Goal: Find specific page/section: Find specific page/section

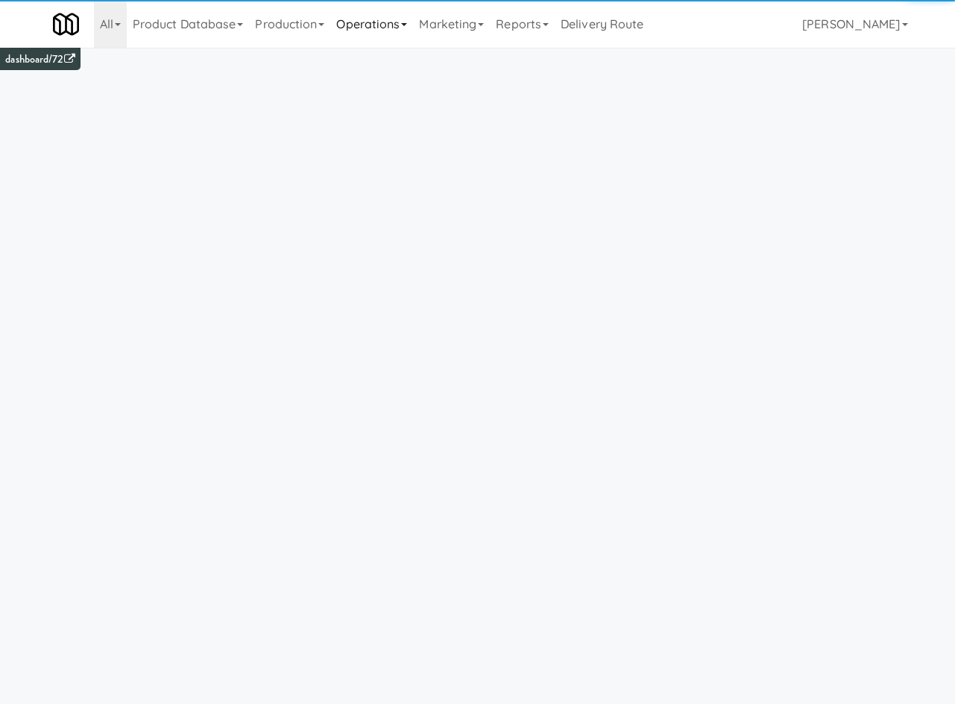
click at [397, 19] on link "Operations" at bounding box center [371, 24] width 83 height 48
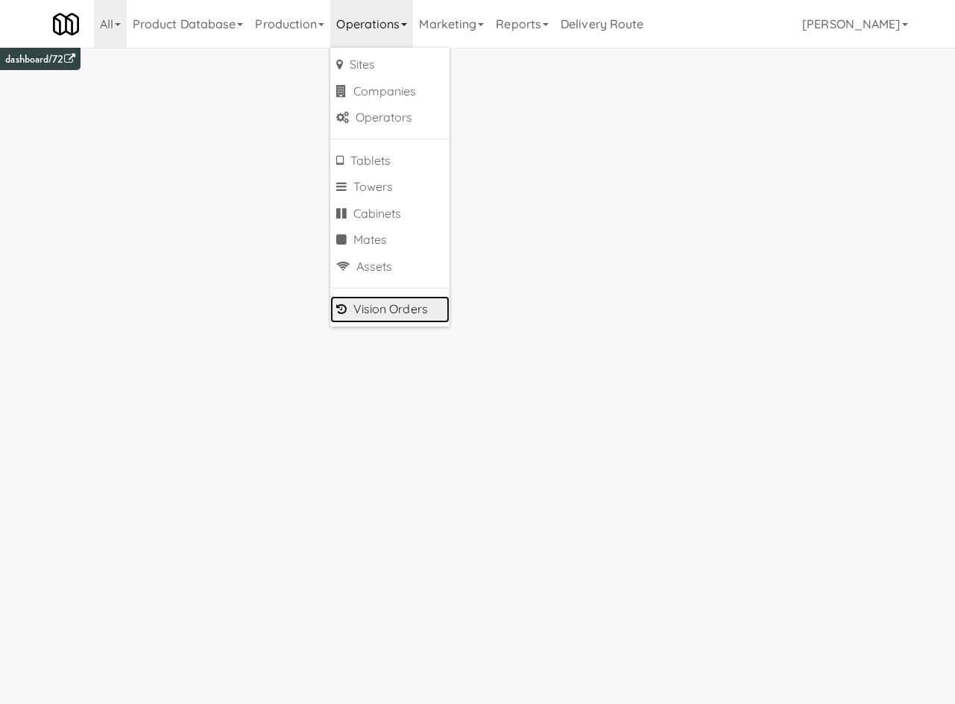
click at [413, 315] on link "Vision Orders" at bounding box center [389, 309] width 119 height 27
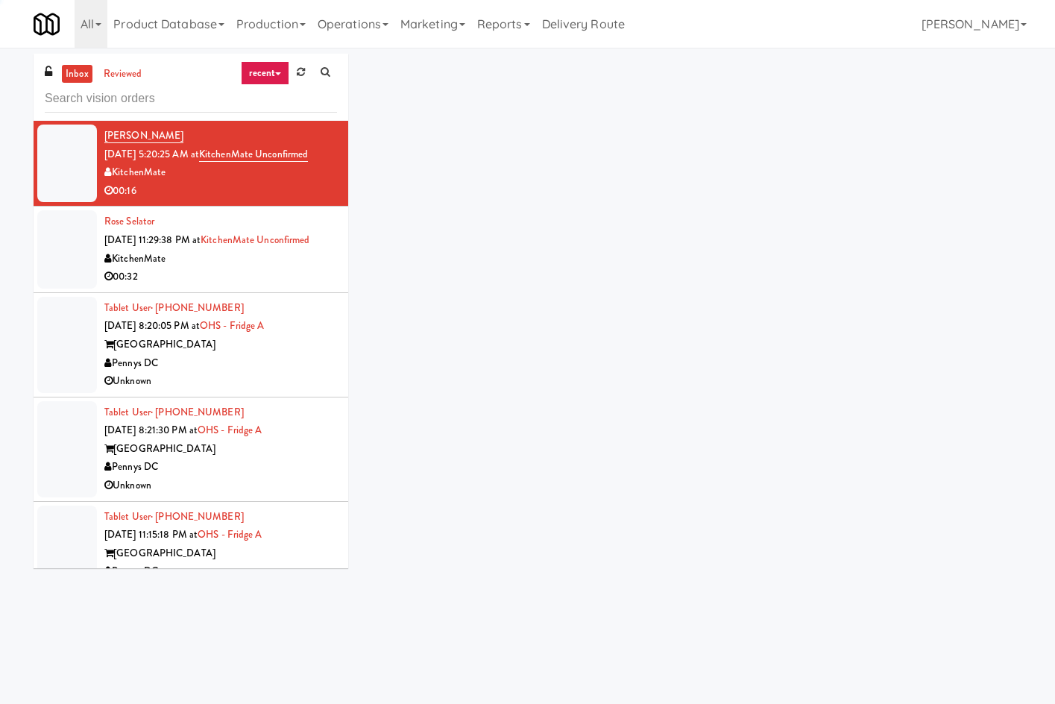
click at [160, 100] on input "text" at bounding box center [191, 99] width 292 height 28
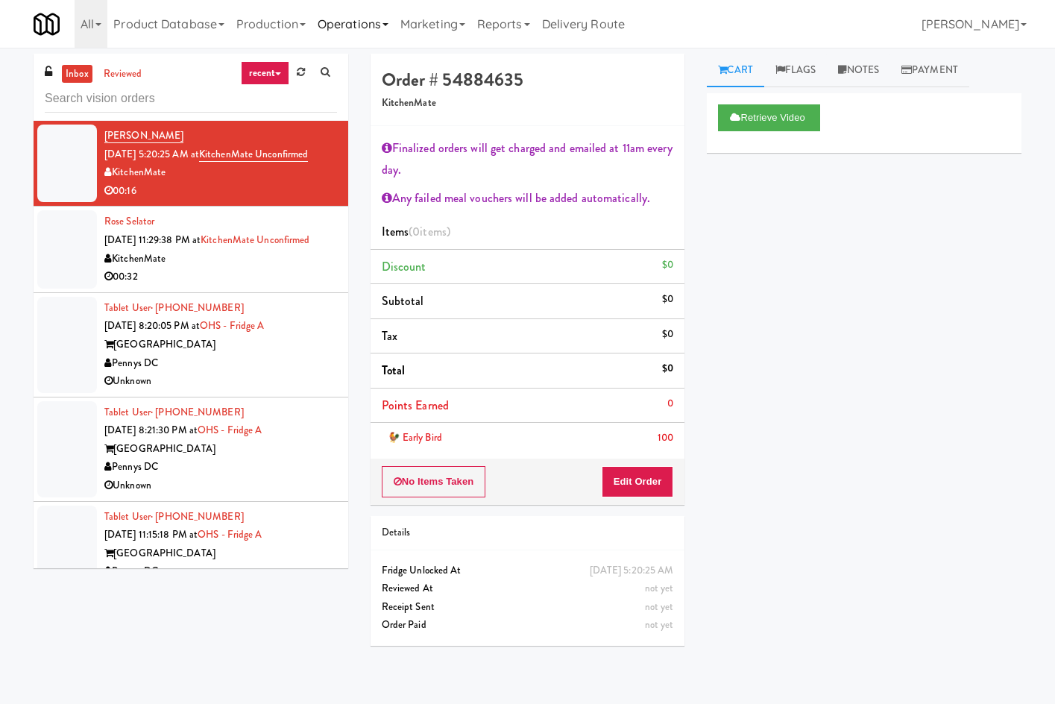
click at [355, 31] on link "Operations" at bounding box center [353, 24] width 83 height 48
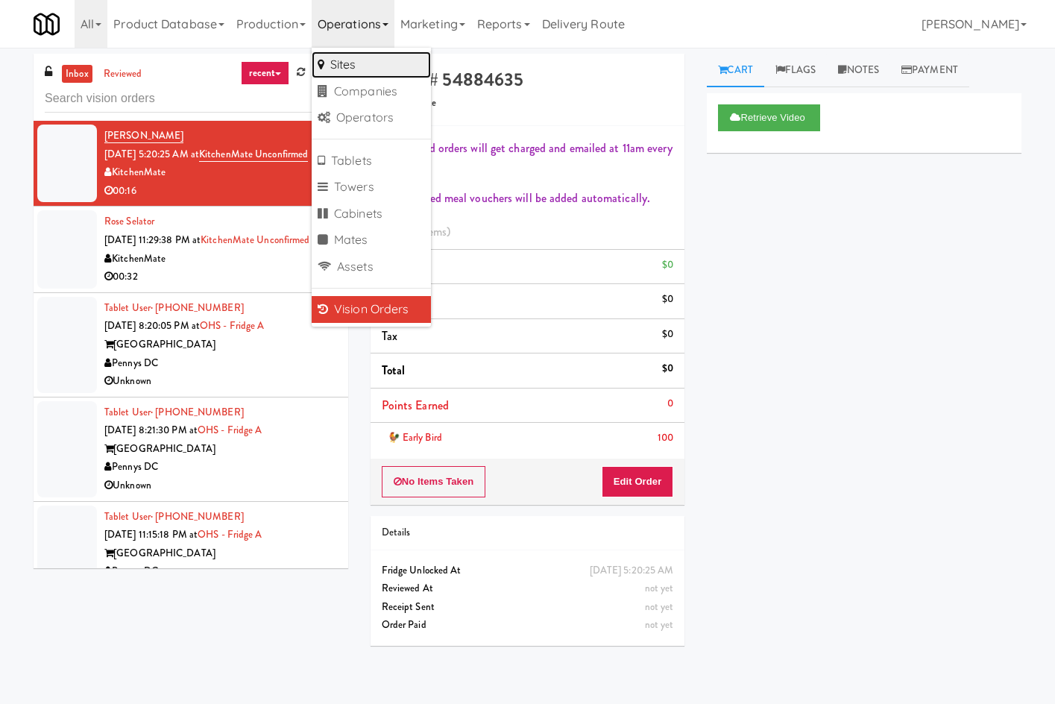
click at [376, 71] on link "Sites" at bounding box center [371, 64] width 119 height 27
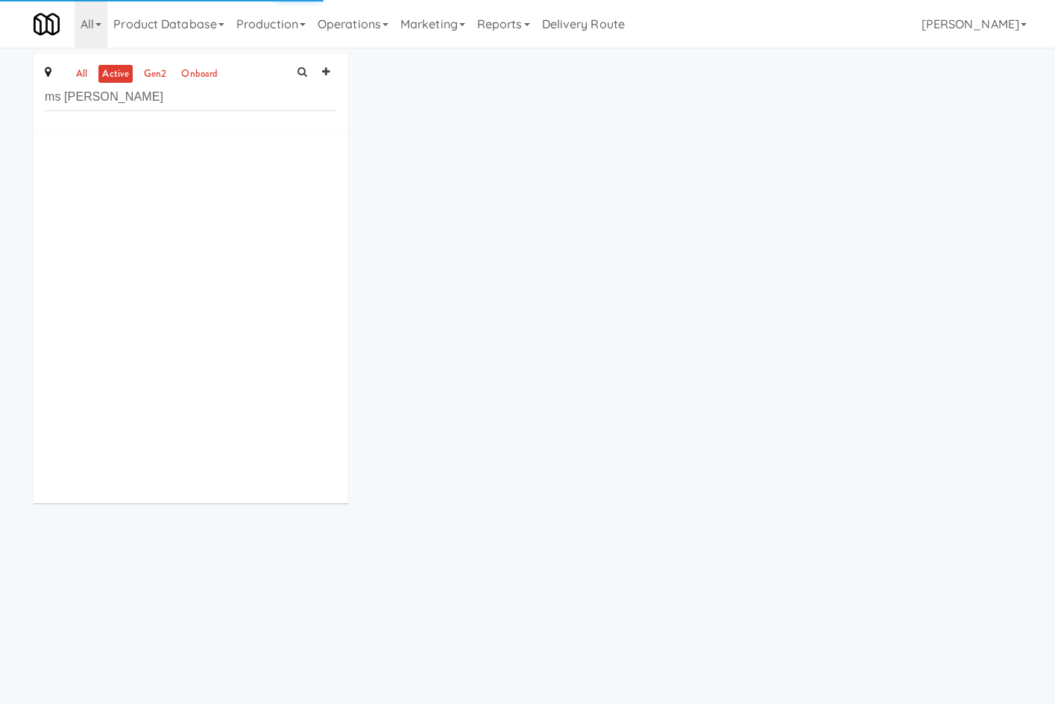
type input "ms [PERSON_NAME]"
click at [336, 19] on link "Operations" at bounding box center [353, 24] width 83 height 48
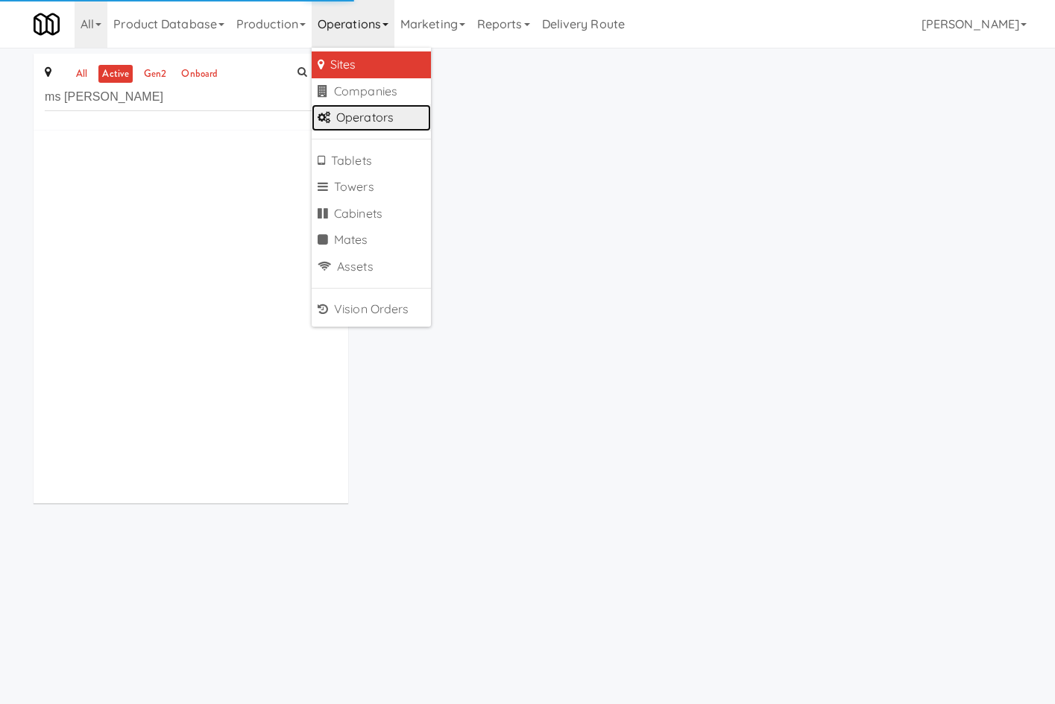
click at [400, 127] on link "Operators" at bounding box center [371, 117] width 119 height 27
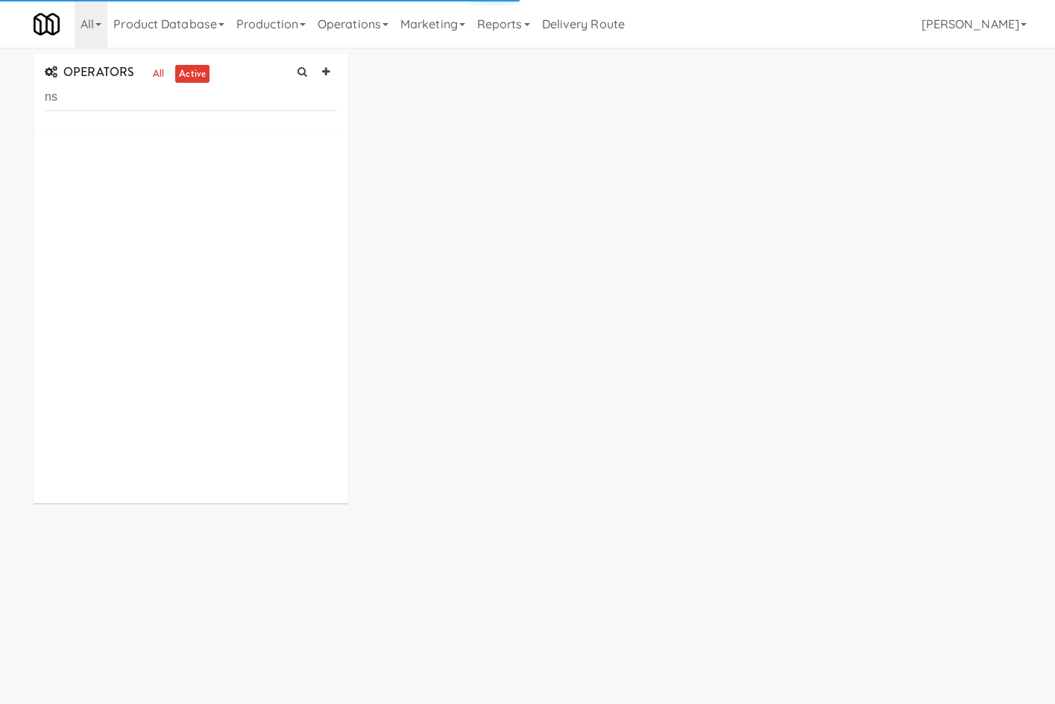
type input "n"
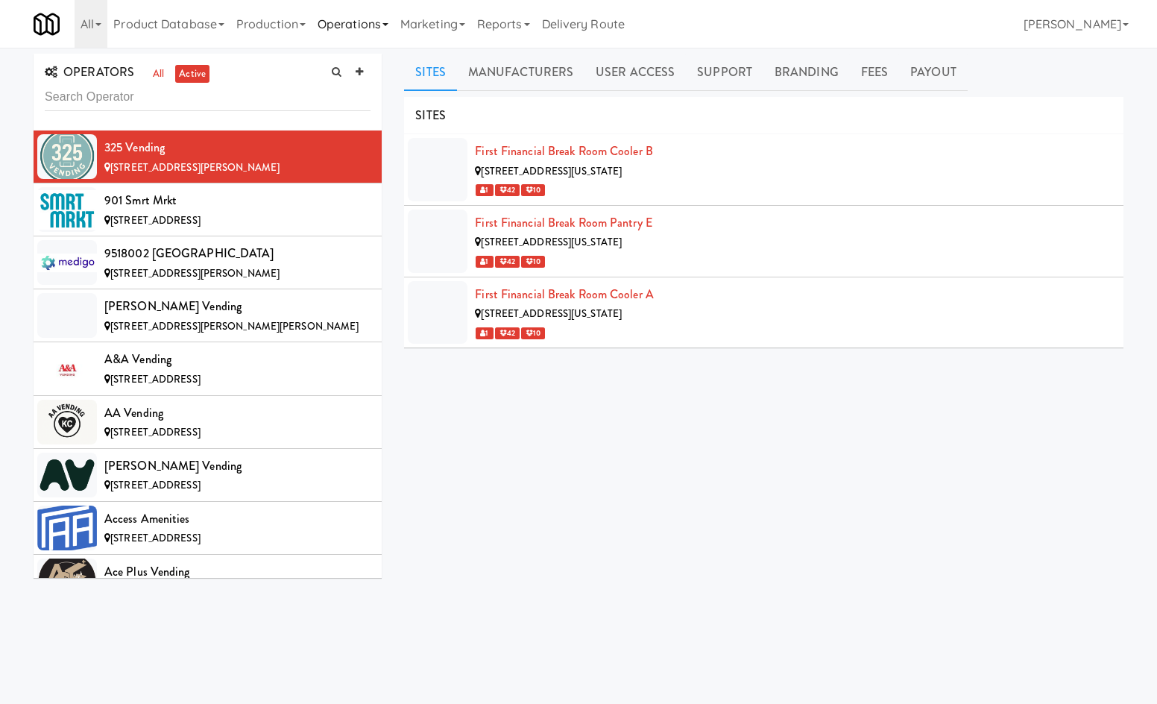
click at [346, 28] on link "Operations" at bounding box center [353, 24] width 83 height 48
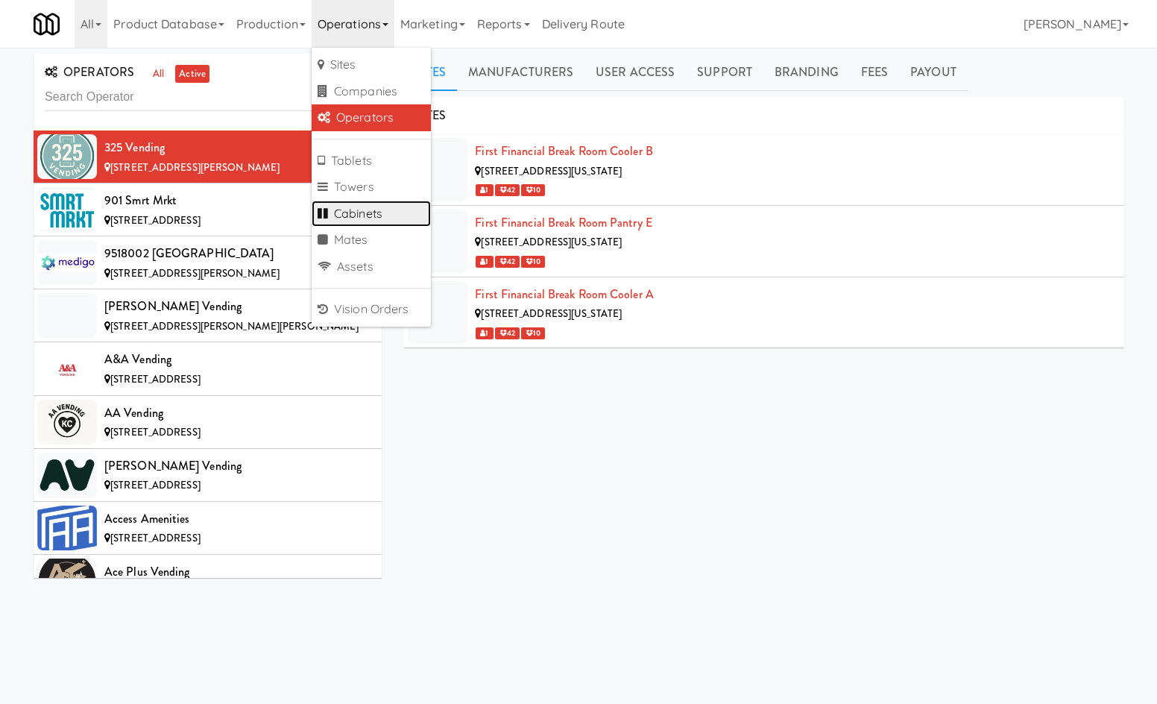
click at [387, 222] on link "Cabinets" at bounding box center [371, 214] width 119 height 27
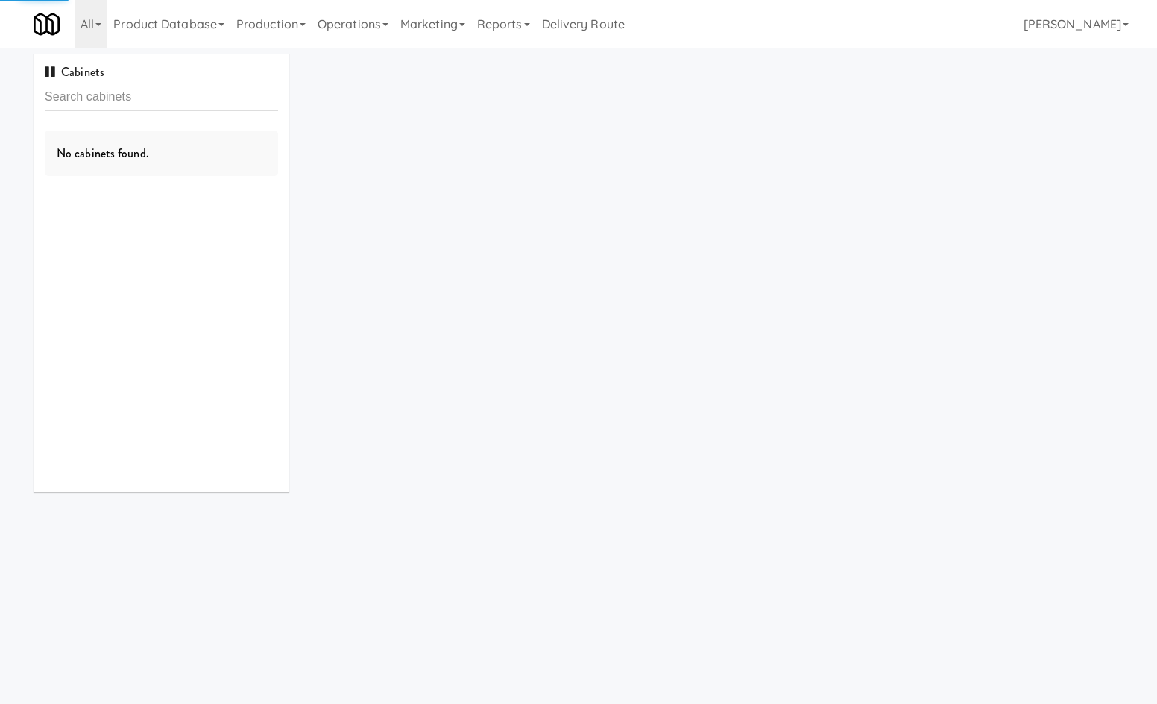
click at [245, 97] on input "text" at bounding box center [161, 97] width 233 height 28
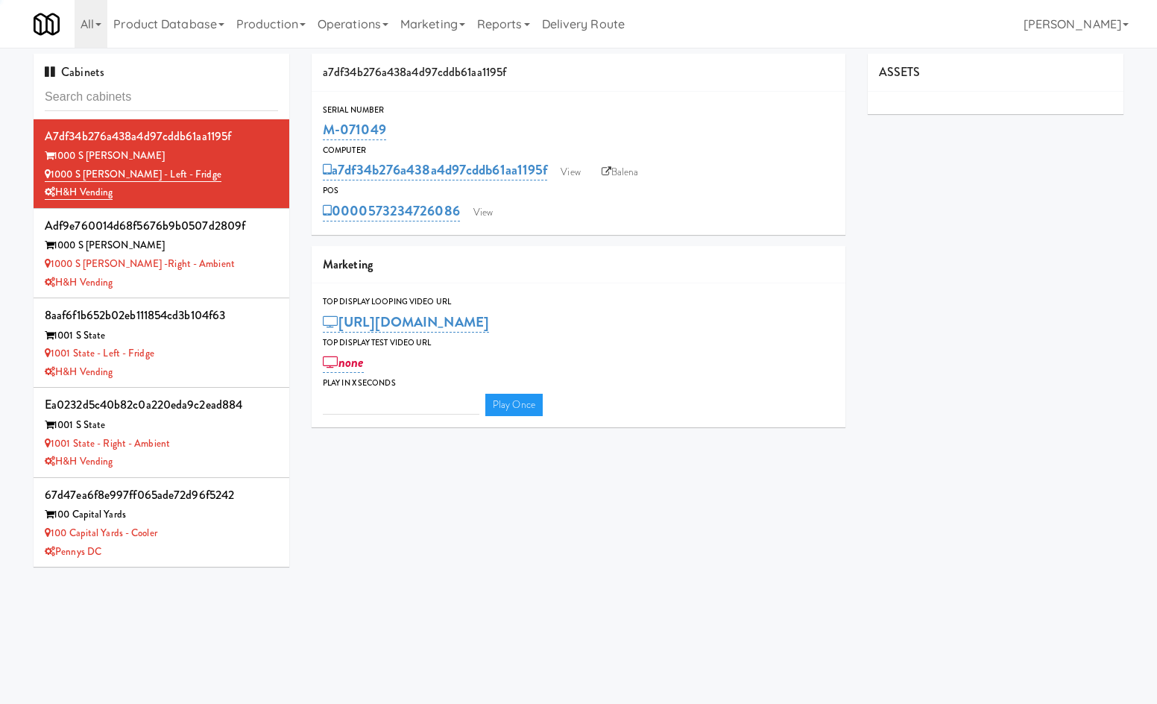
type input "M-111026"
type input "3"
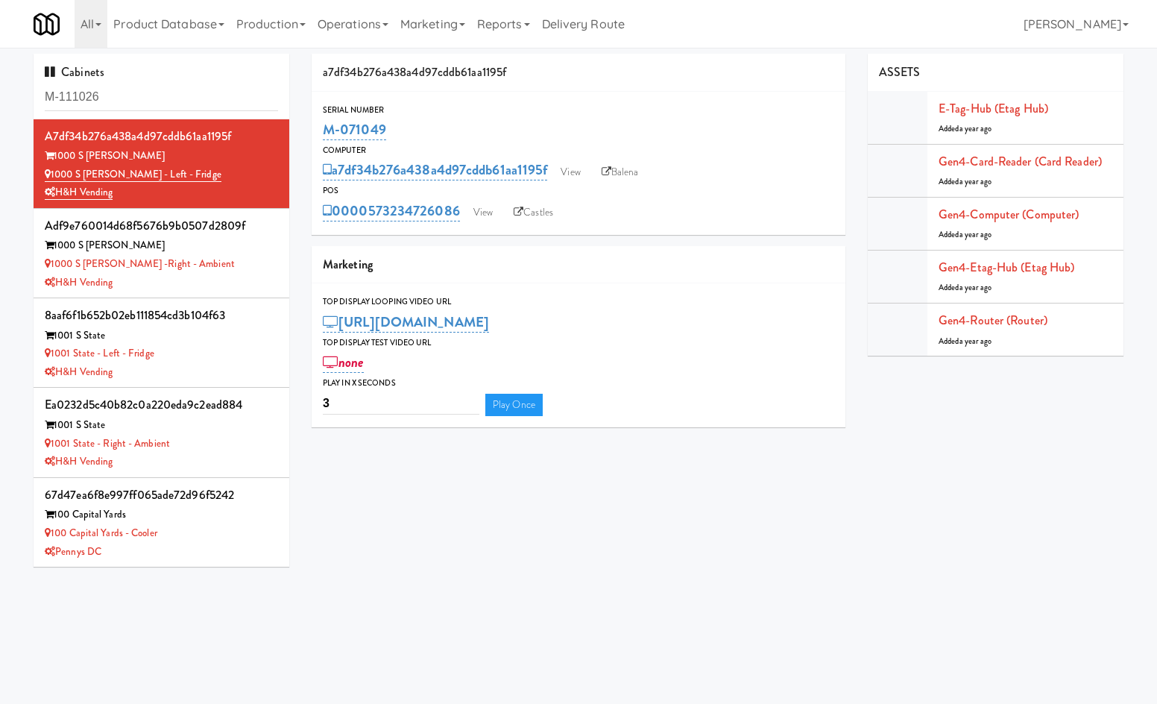
type input "M-111026"
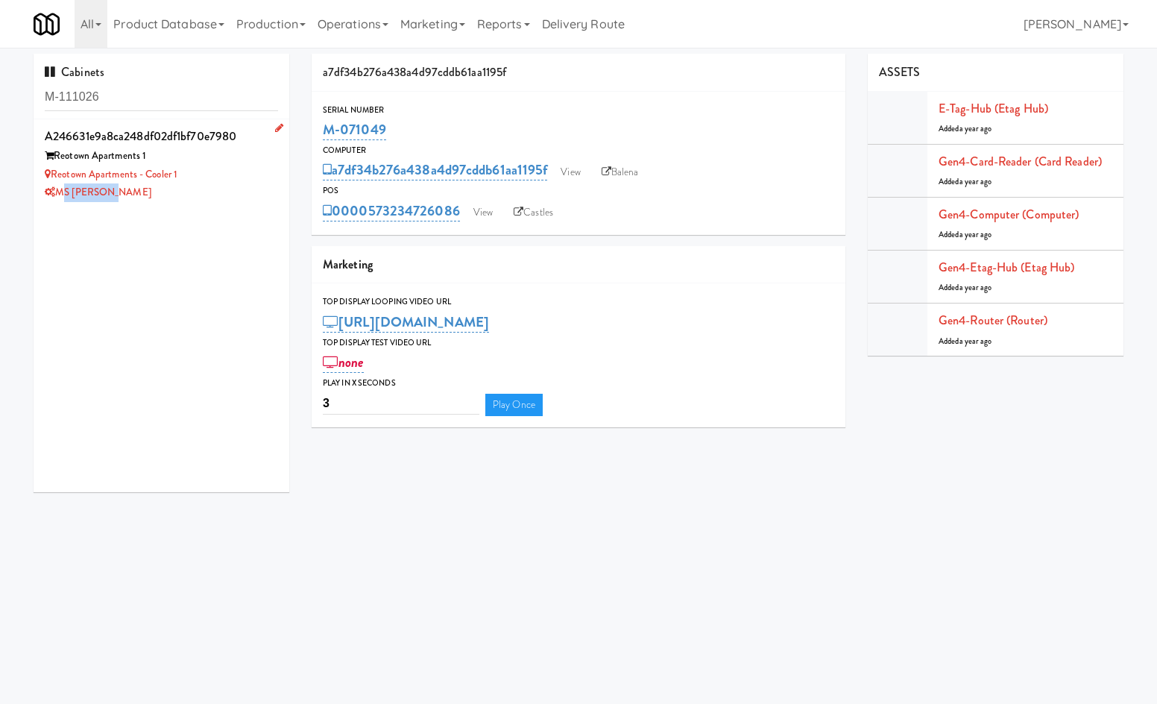
drag, startPoint x: 119, startPoint y: 197, endPoint x: 85, endPoint y: 187, distance: 34.9
click at [60, 192] on div "MS [PERSON_NAME]" at bounding box center [161, 192] width 233 height 19
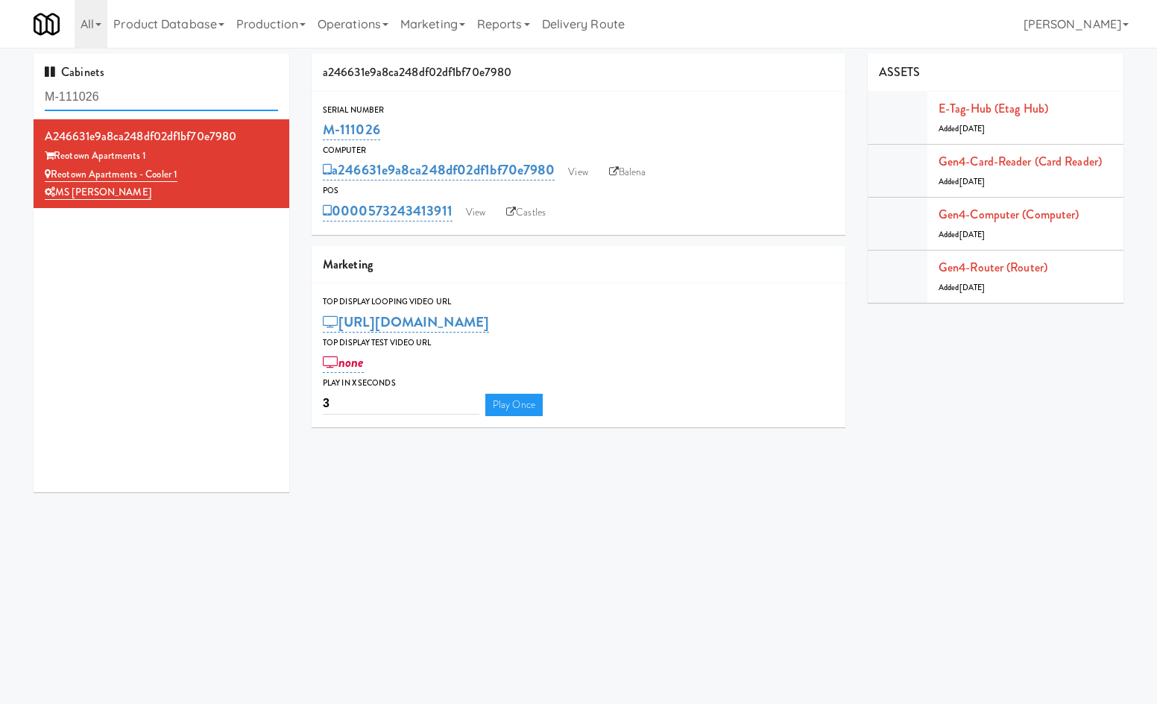
drag, startPoint x: 127, startPoint y: 104, endPoint x: 36, endPoint y: 97, distance: 91.3
click at [36, 97] on div "Cabinets M-111026" at bounding box center [162, 87] width 256 height 66
type input "m"
type input "reo"
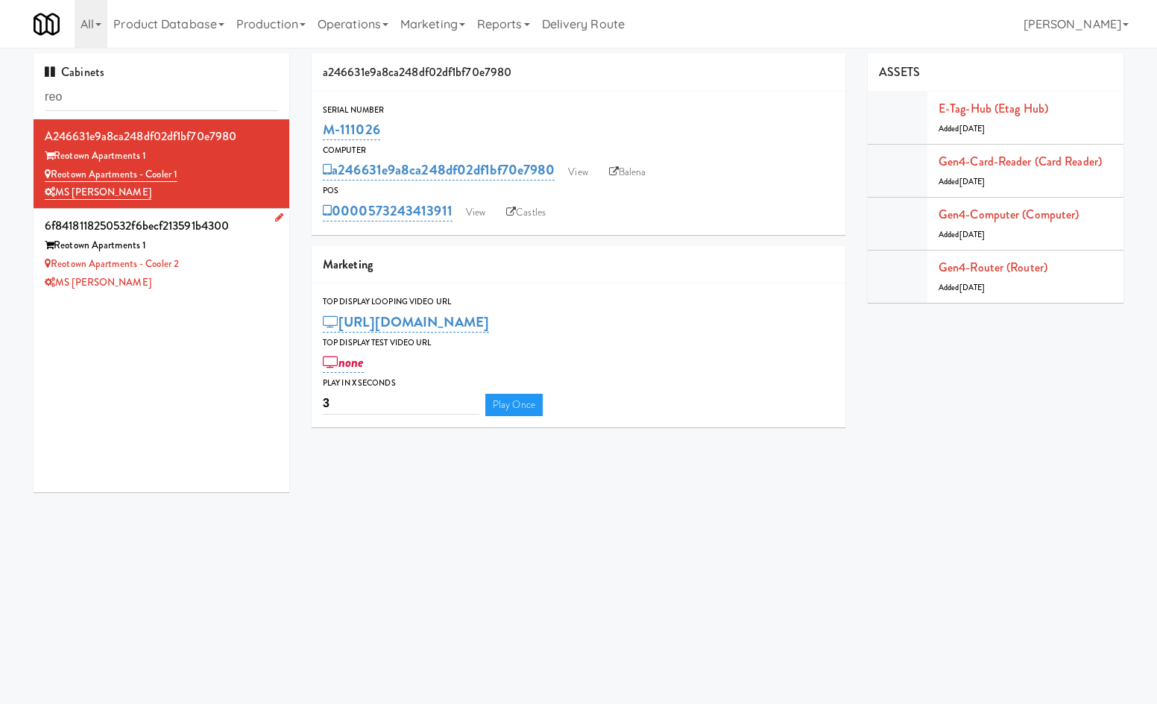
click at [180, 282] on div "MS [PERSON_NAME]" at bounding box center [161, 283] width 233 height 19
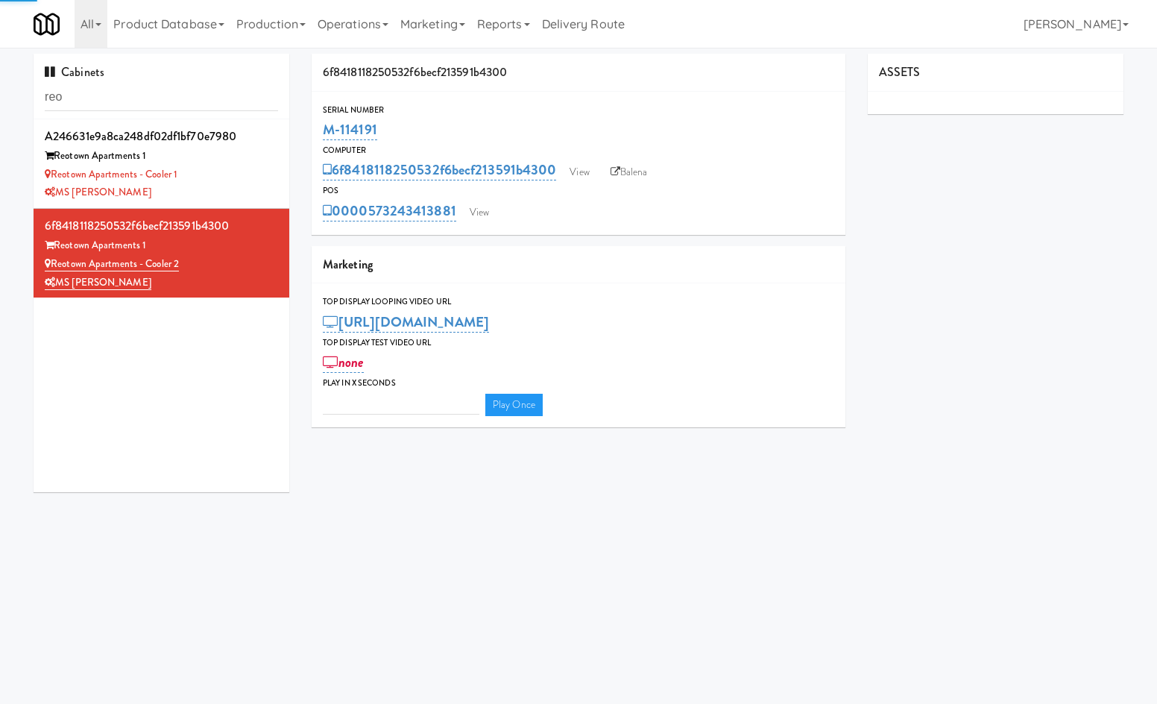
type input "3"
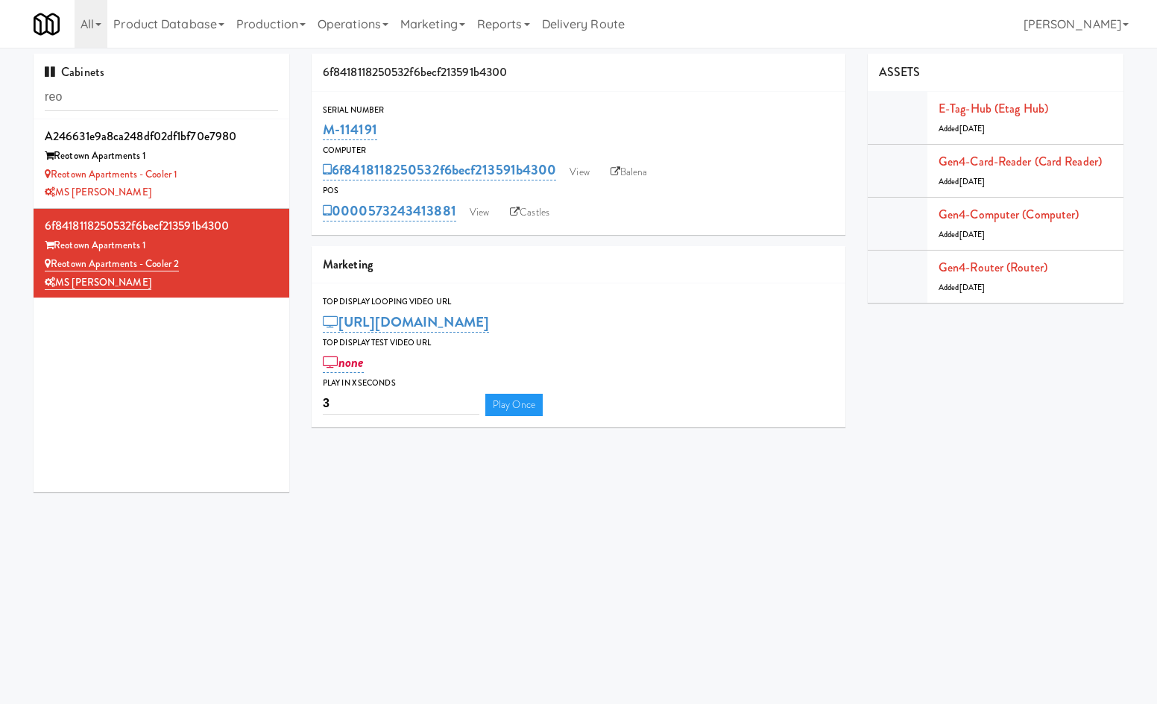
drag, startPoint x: 310, startPoint y: 127, endPoint x: 318, endPoint y: 136, distance: 12.1
click at [318, 136] on div "Serial Number M-114191" at bounding box center [579, 123] width 534 height 40
